Goal: Task Accomplishment & Management: Manage account settings

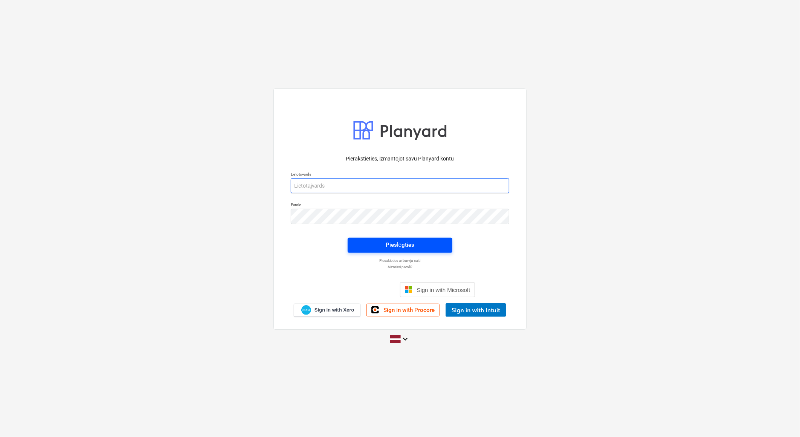
type input "[EMAIL_ADDRESS][DOMAIN_NAME]"
click at [409, 240] on div "Pieslēgties" at bounding box center [400, 245] width 29 height 10
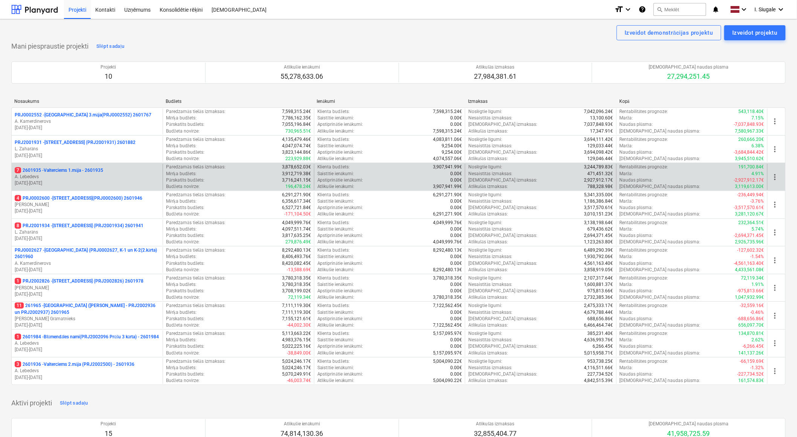
click at [89, 173] on p "7 2601935 - Valterciems 1.māja - 2601935" at bounding box center [59, 170] width 89 height 6
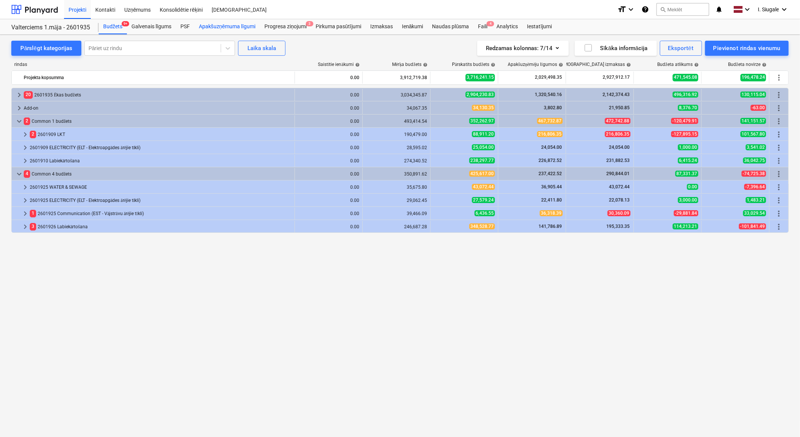
click at [236, 26] on div "Apakšuzņēmuma līgumi" at bounding box center [227, 26] width 66 height 15
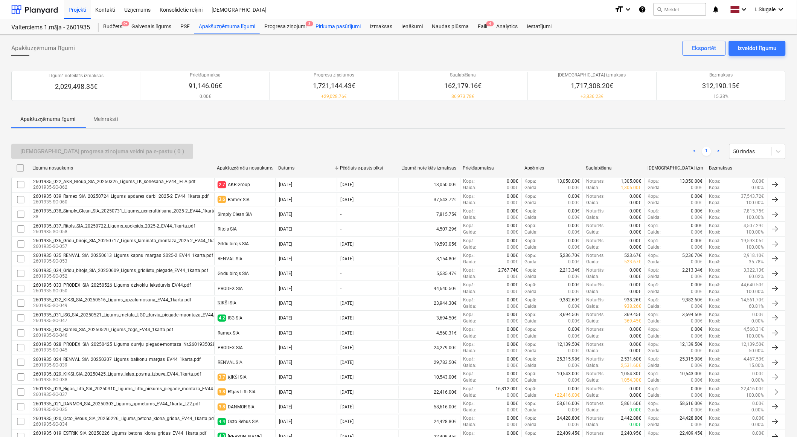
click at [336, 28] on div "Pirkuma pasūtījumi" at bounding box center [338, 26] width 55 height 15
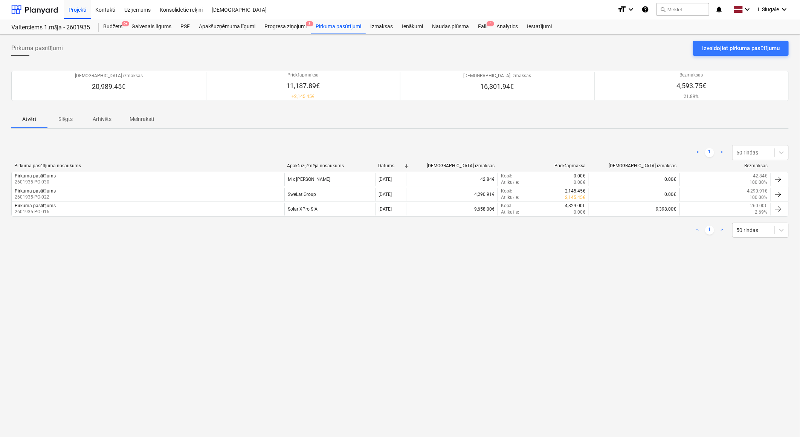
click at [145, 117] on p "Melnraksti" at bounding box center [142, 119] width 24 height 8
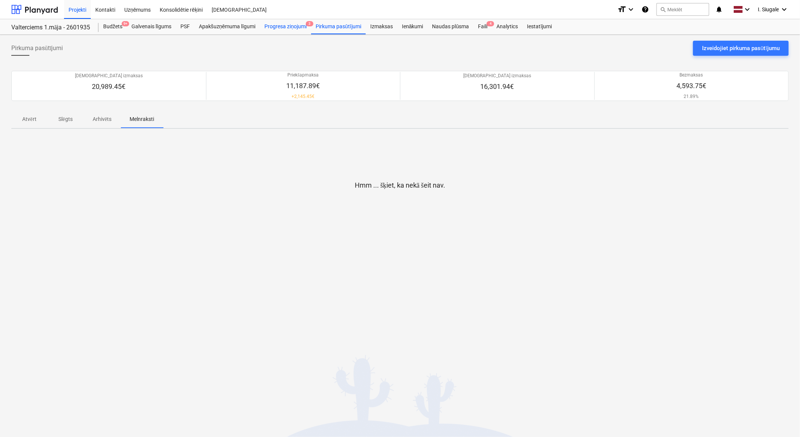
click at [296, 29] on div "Progresa ziņojumi 3" at bounding box center [285, 26] width 51 height 15
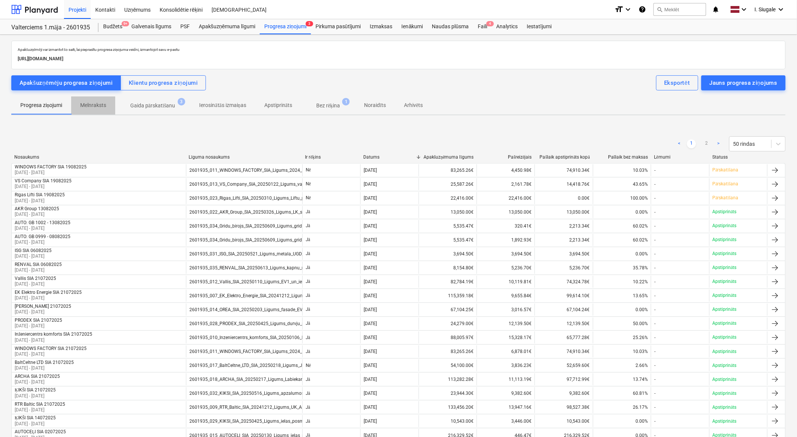
click at [95, 105] on p "Melnraksts" at bounding box center [93, 105] width 26 height 8
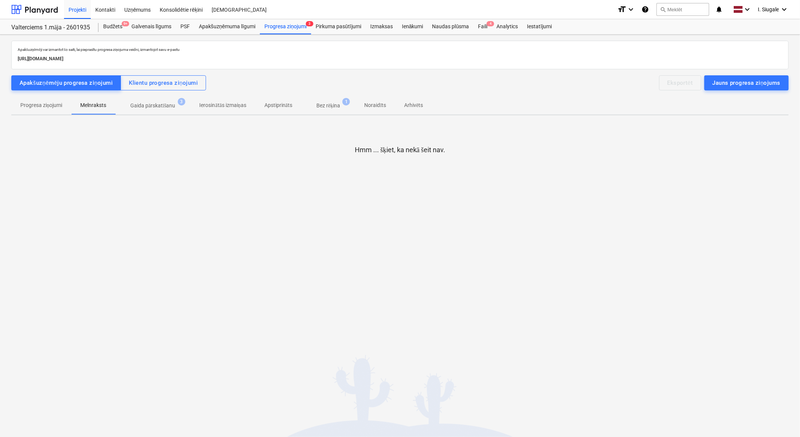
click at [162, 105] on p "Gaida pārskatīšanu" at bounding box center [152, 106] width 45 height 8
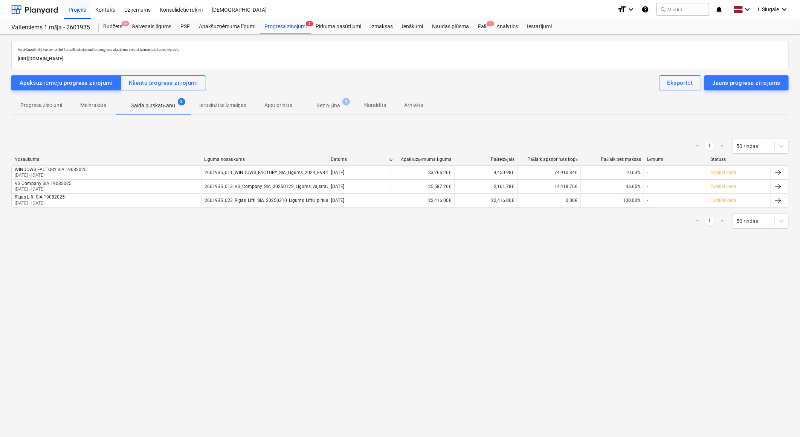
click at [217, 105] on p "Ierosinātās izmaiņas" at bounding box center [223, 105] width 47 height 8
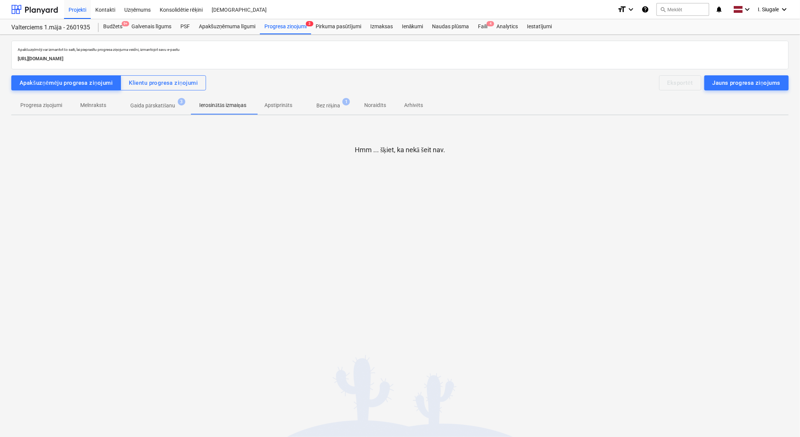
click at [329, 104] on p "Bez rēķina" at bounding box center [328, 106] width 24 height 8
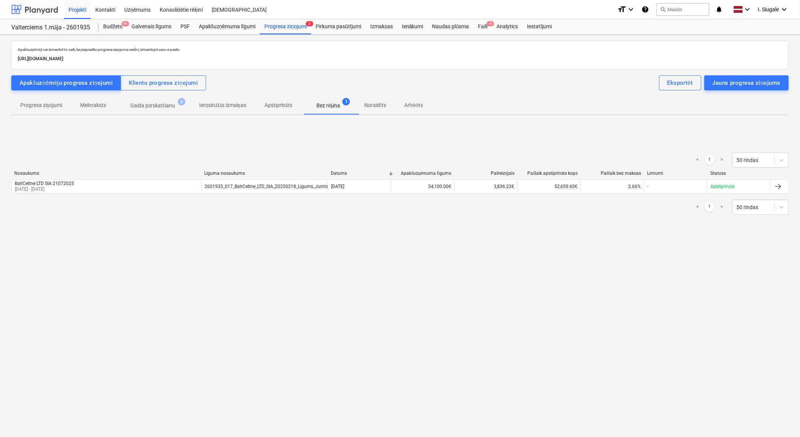
click at [33, 9] on div at bounding box center [34, 9] width 47 height 19
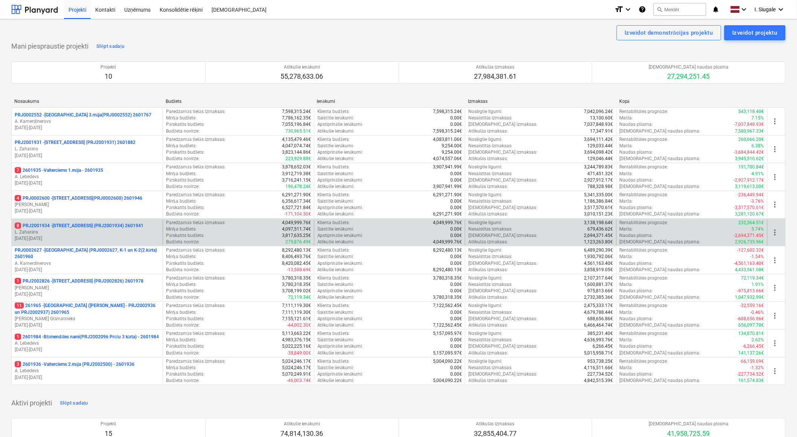
click at [103, 228] on p "8 PRJ2001934 - [STREET_ADDRESS] (PRJ2001934) 2601941" at bounding box center [79, 226] width 129 height 6
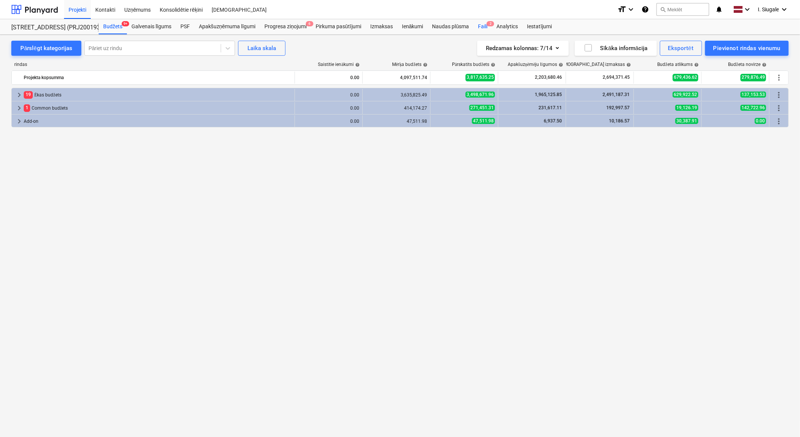
click at [486, 24] on div "Faili 2" at bounding box center [482, 26] width 18 height 15
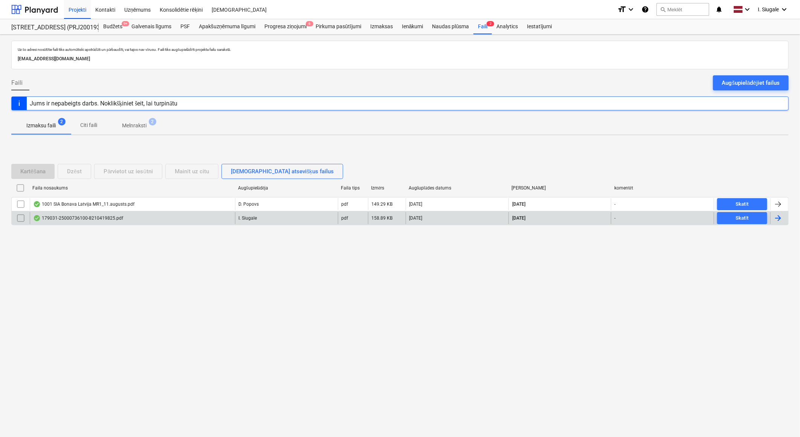
click at [138, 218] on div "179031-25000736100-8210419825.pdf" at bounding box center [132, 218] width 205 height 12
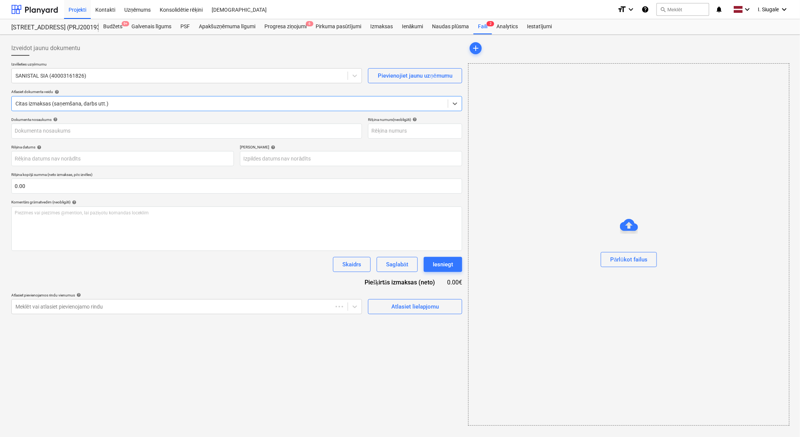
type input "25000736100"
type input "[DATE]"
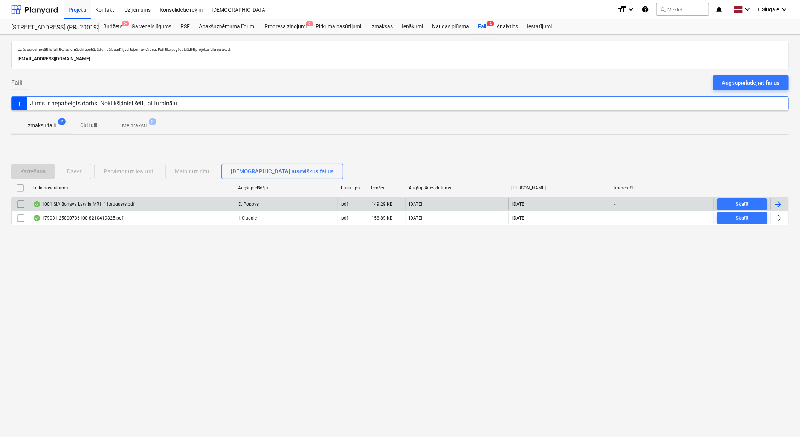
click at [138, 202] on div "1001 SIA Bonava Latvija MR1_11.augusts.pdf" at bounding box center [132, 204] width 205 height 12
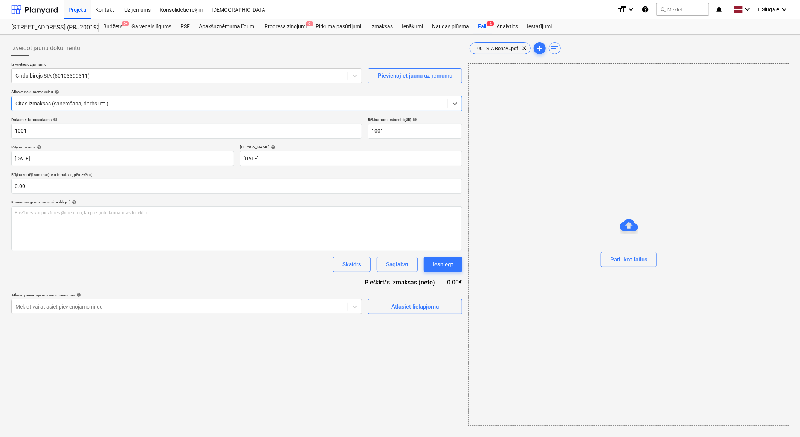
type input "1001"
type input "[DATE]"
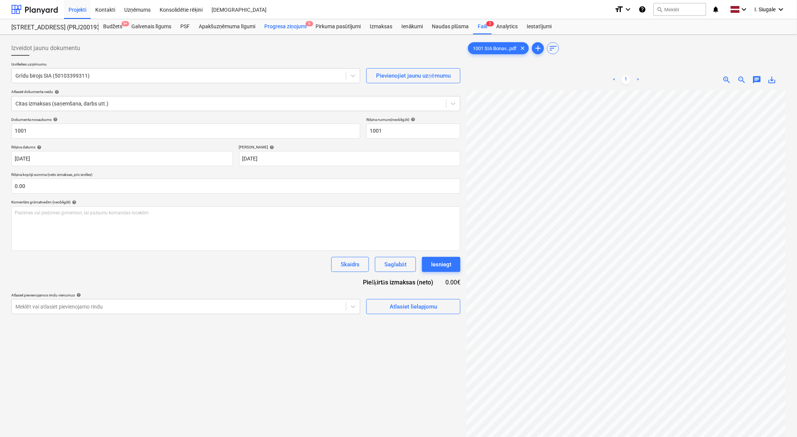
click at [284, 25] on div "Progresa ziņojumi 6" at bounding box center [285, 26] width 51 height 15
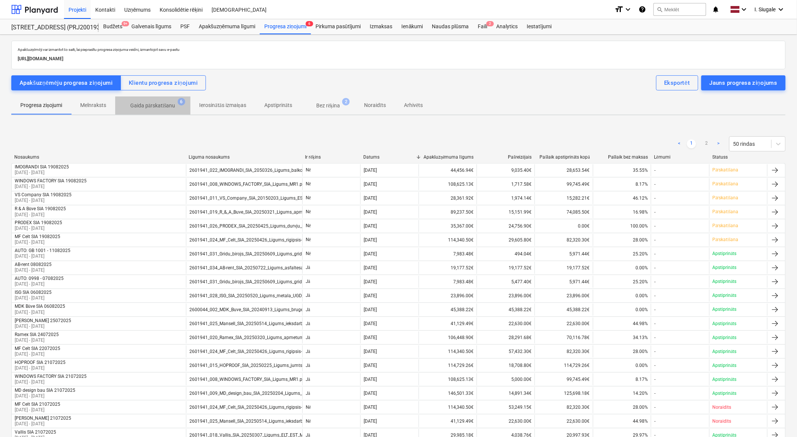
click at [160, 103] on p "Gaida pārskatīšanu" at bounding box center [152, 106] width 45 height 8
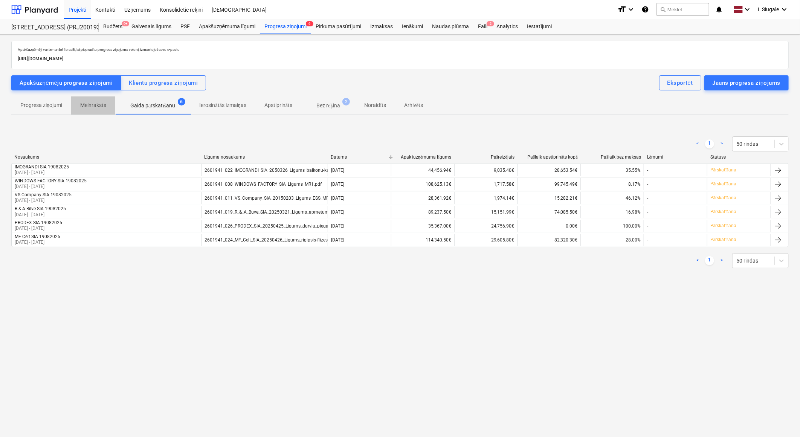
click at [92, 103] on p "Melnraksts" at bounding box center [93, 105] width 26 height 8
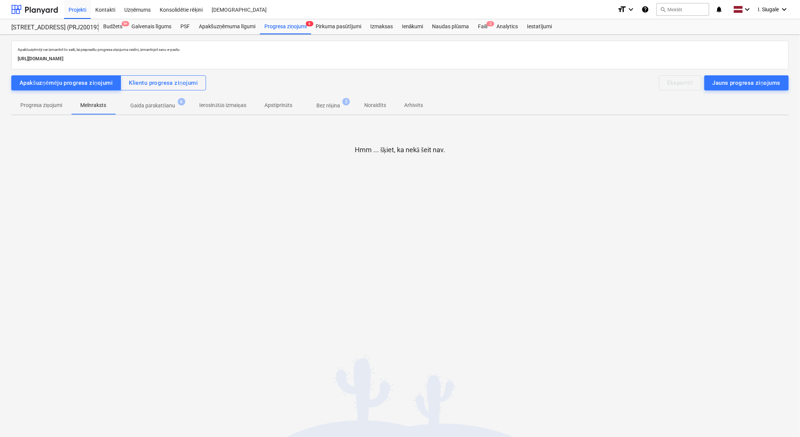
click at [239, 104] on p "Ierosinātās izmaiņas" at bounding box center [223, 105] width 47 height 8
click at [280, 104] on p "Apstiprināts" at bounding box center [278, 105] width 28 height 8
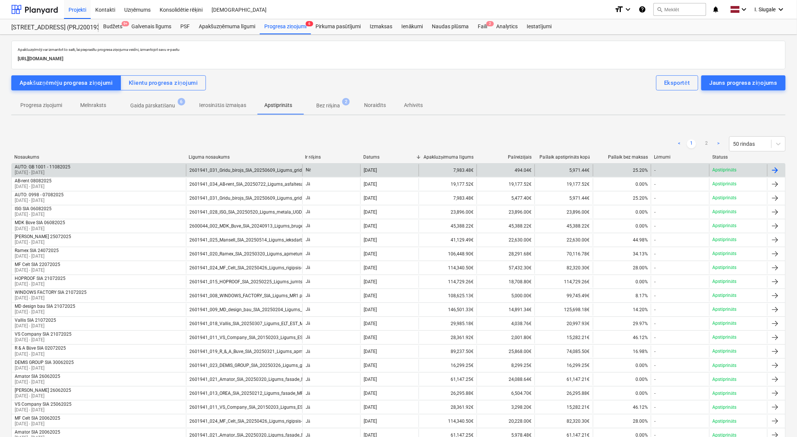
click at [115, 168] on div "AUTO: GB 1001 - 11082025 [DATE] - [DATE]" at bounding box center [99, 170] width 174 height 12
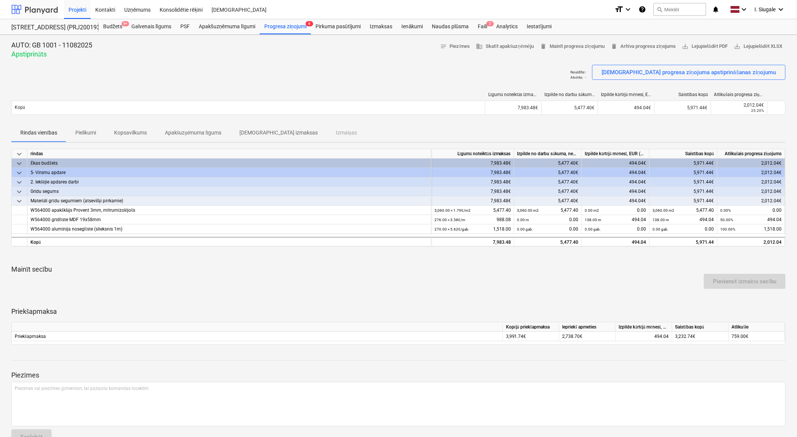
click at [31, 6] on div at bounding box center [34, 9] width 47 height 19
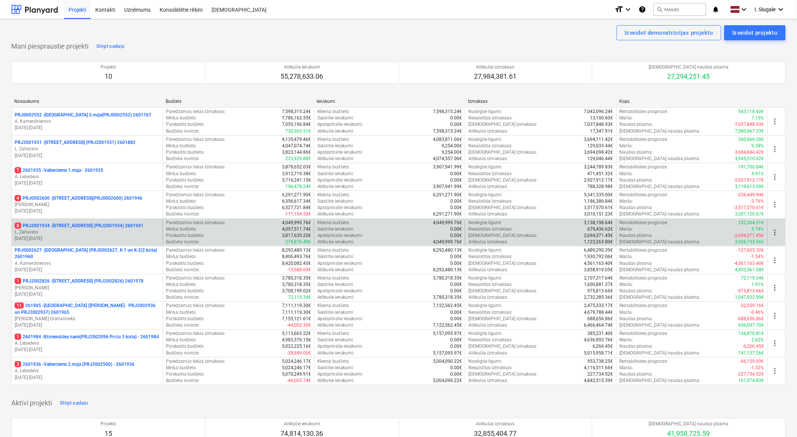
click at [111, 226] on p "8 PRJ2001934 - [STREET_ADDRESS] (PRJ2001934) 2601941" at bounding box center [79, 226] width 129 height 6
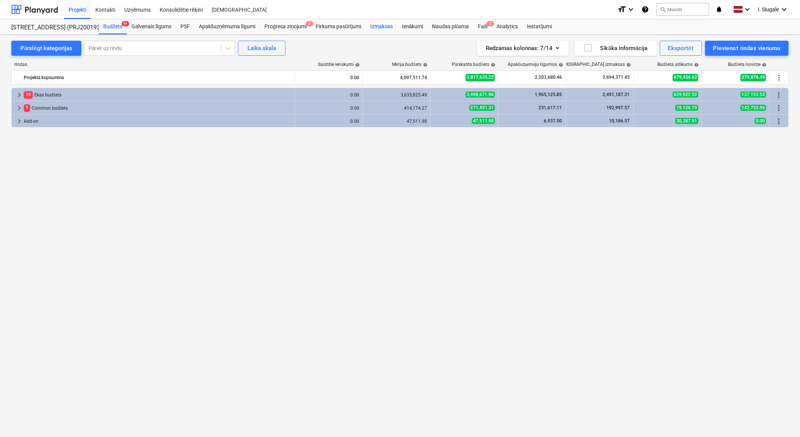
click at [381, 27] on div "Izmaksas" at bounding box center [382, 26] width 32 height 15
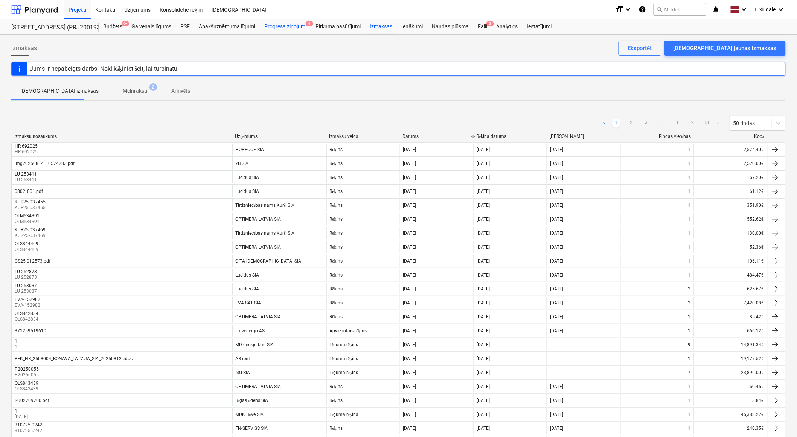
click at [298, 29] on div "Progresa ziņojumi 6" at bounding box center [285, 26] width 51 height 15
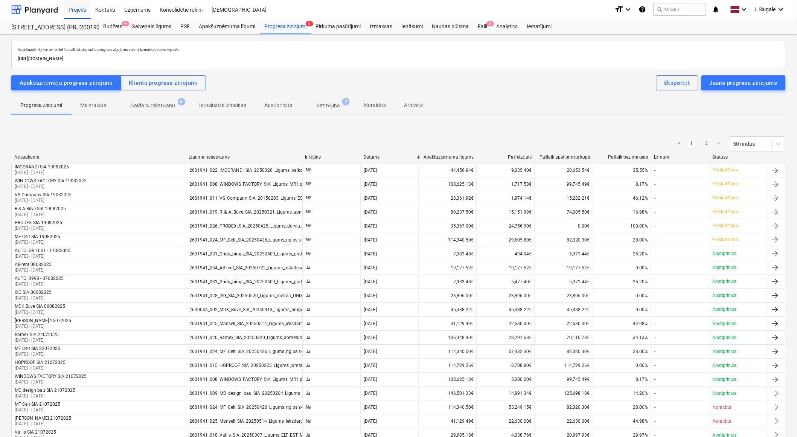
click at [328, 107] on p "Bez rēķina" at bounding box center [328, 106] width 24 height 8
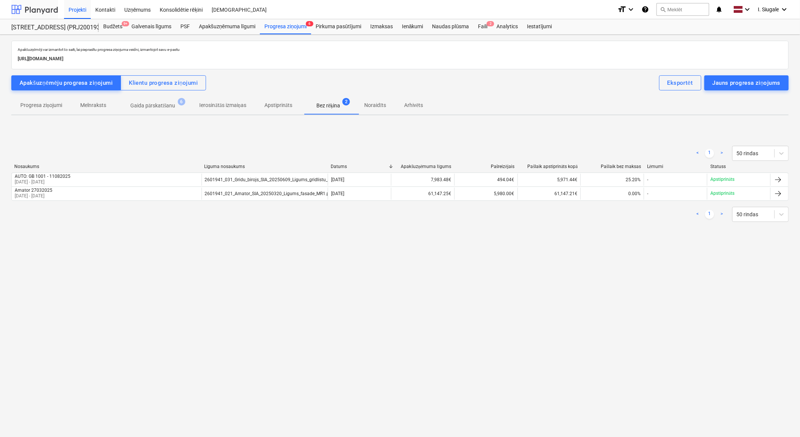
click at [42, 6] on div at bounding box center [34, 9] width 47 height 19
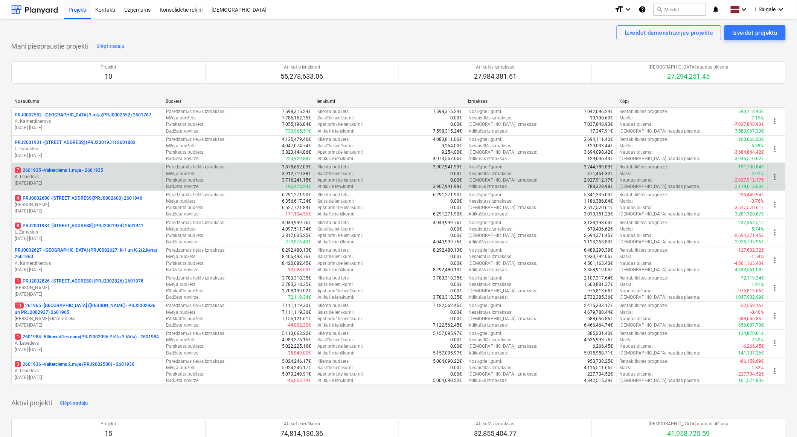
click at [84, 174] on p "A. Lebedevs" at bounding box center [87, 177] width 145 height 6
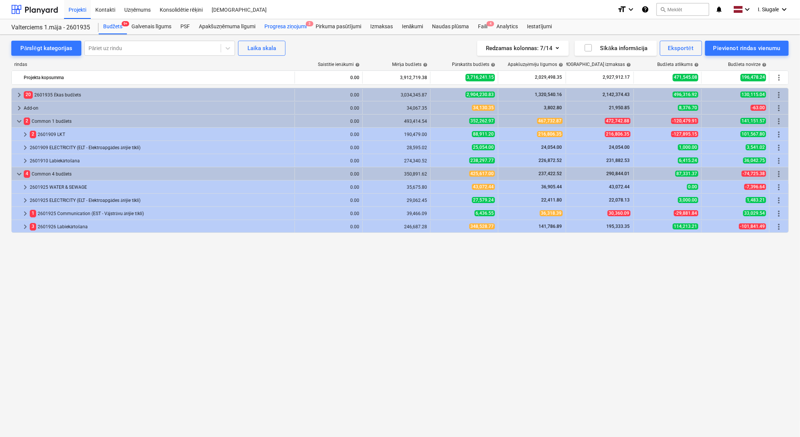
click at [295, 28] on div "Progresa ziņojumi 3" at bounding box center [285, 26] width 51 height 15
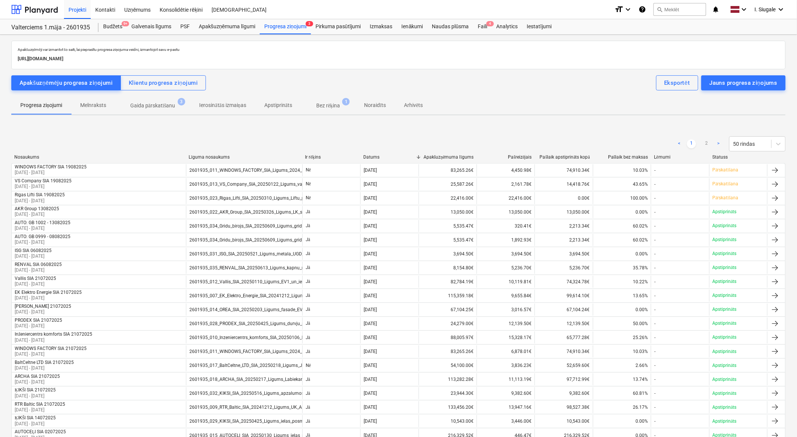
click at [337, 107] on p "Bez rēķina" at bounding box center [328, 106] width 24 height 8
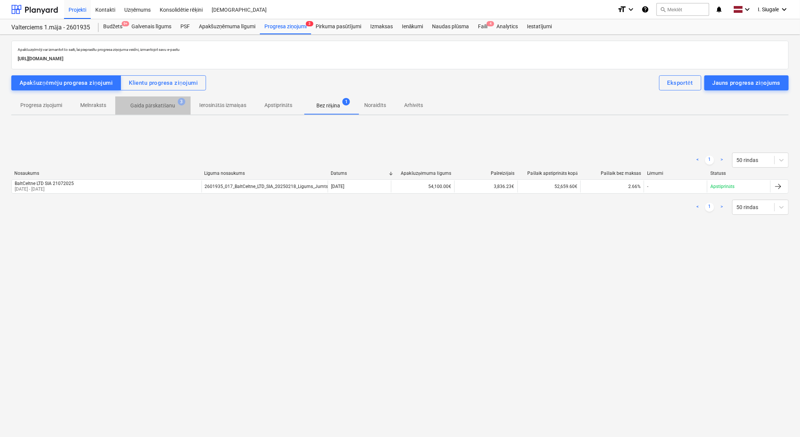
click at [157, 102] on p "Gaida pārskatīšanu" at bounding box center [152, 106] width 45 height 8
